Goal: Information Seeking & Learning: Learn about a topic

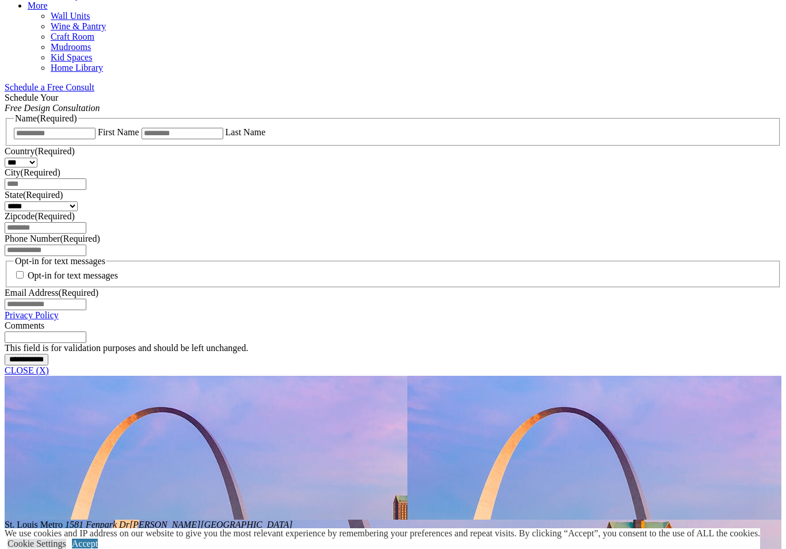
scroll to position [684, 0]
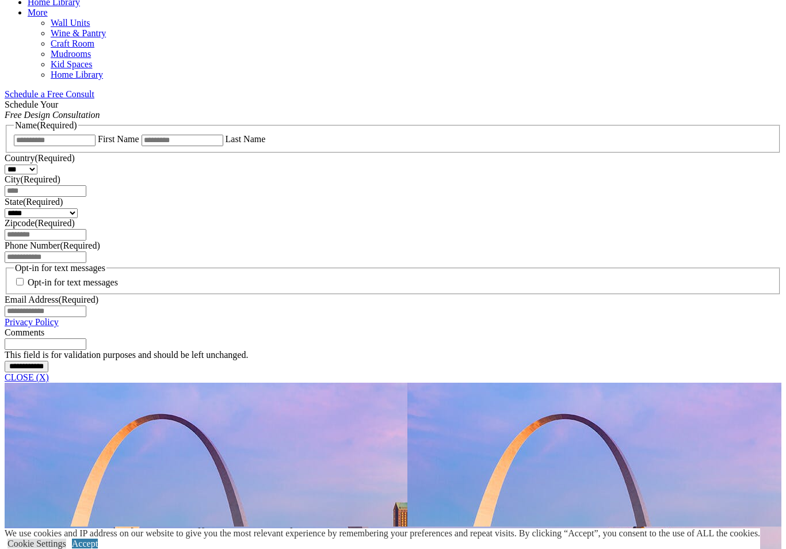
click at [49, 372] on link "CLOSE (X)" at bounding box center [27, 377] width 44 height 10
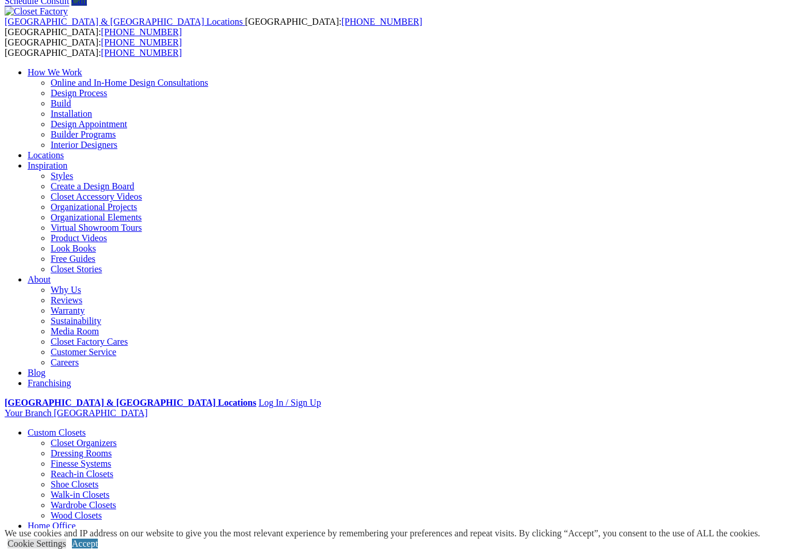
scroll to position [45, 0]
click at [54, 532] on link "Garage" at bounding box center [41, 537] width 26 height 10
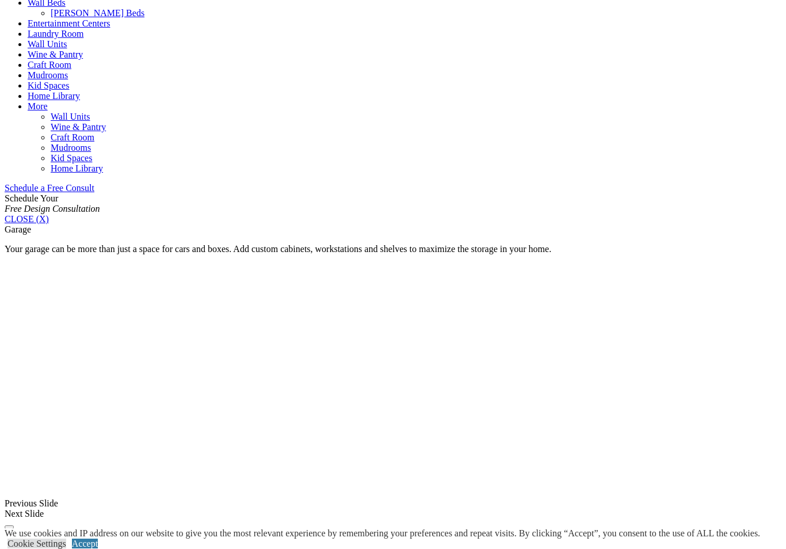
scroll to position [709, 0]
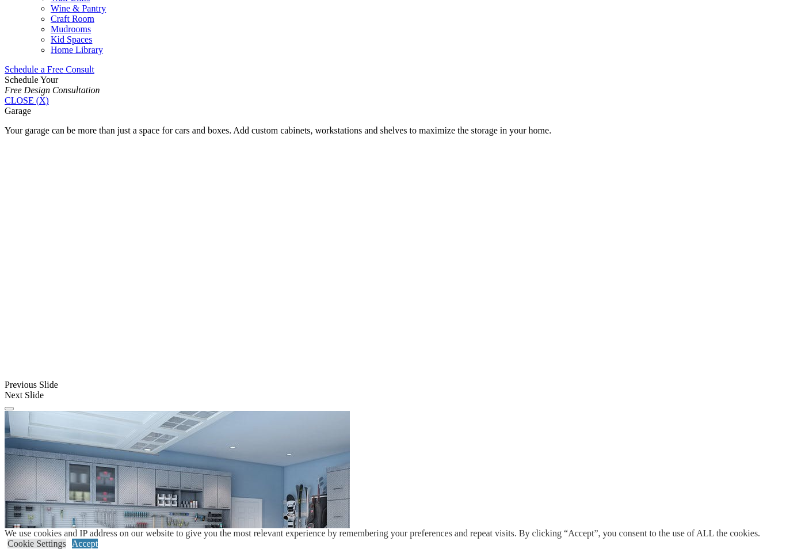
click at [98, 539] on link "Accept" at bounding box center [85, 544] width 26 height 10
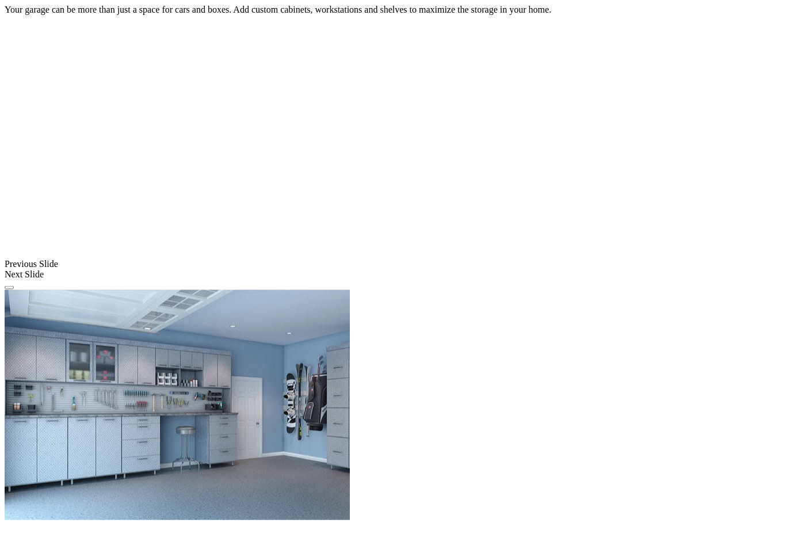
scroll to position [830, 0]
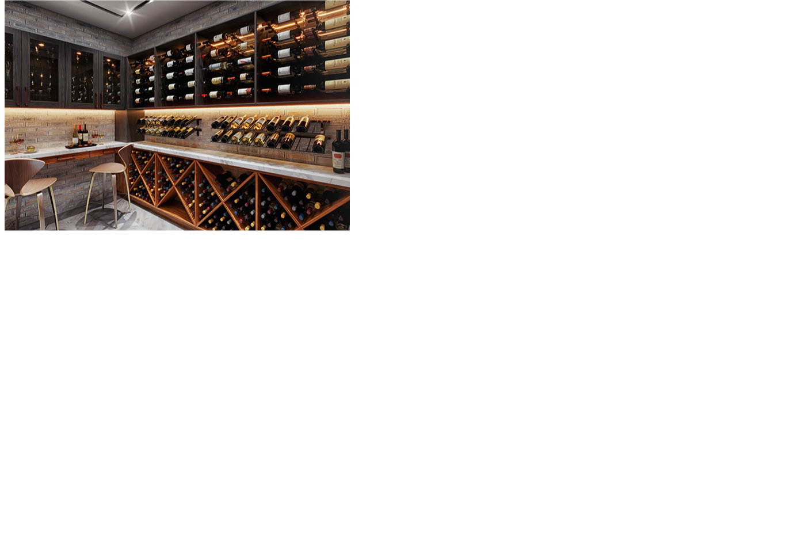
scroll to position [1143, 0]
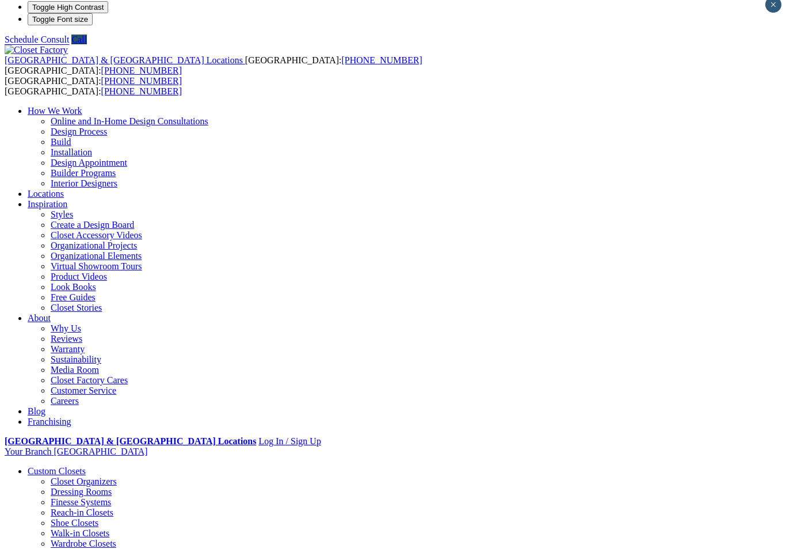
scroll to position [0, 0]
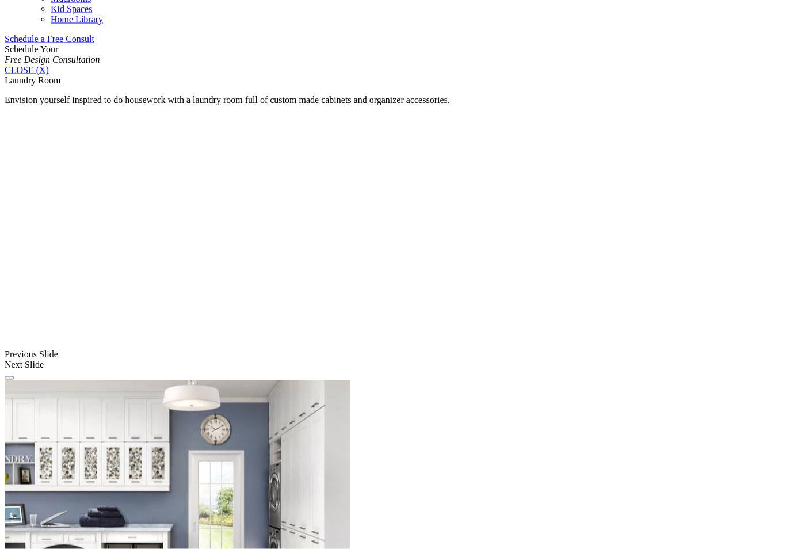
scroll to position [740, 0]
